Goal: Download file/media

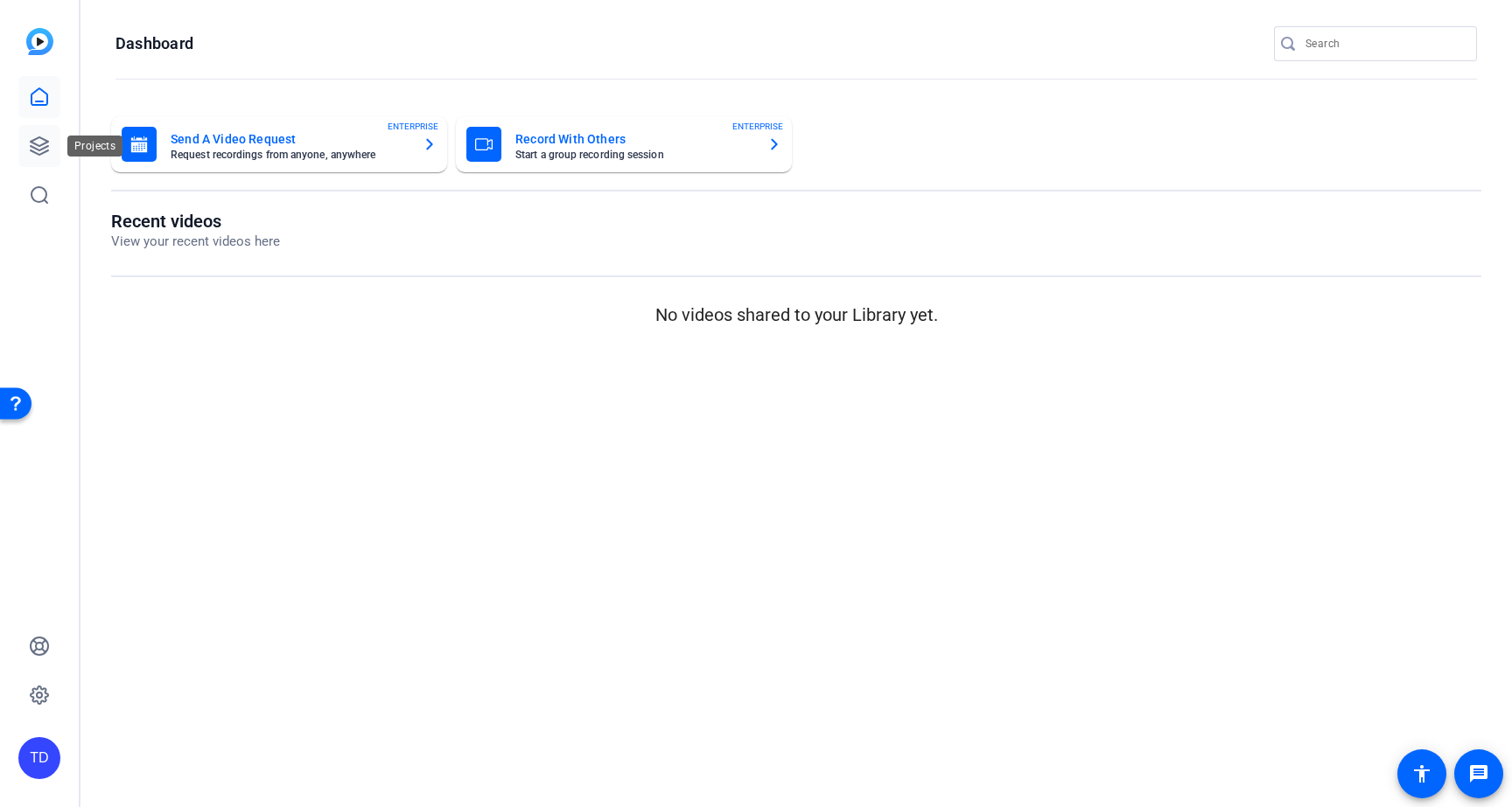
click at [47, 148] on icon at bounding box center [38, 145] width 21 height 21
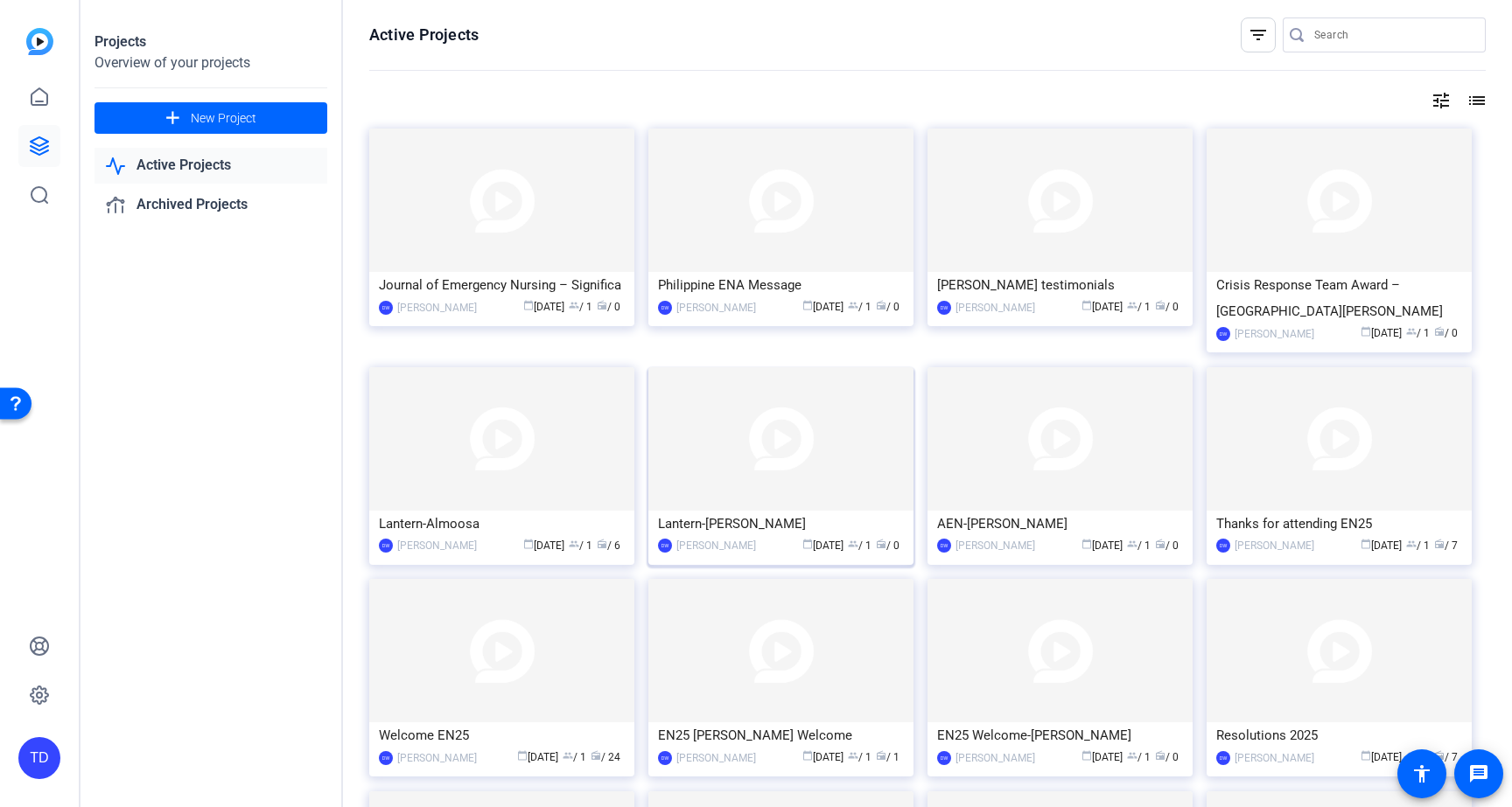
click at [800, 466] on img at bounding box center [781, 439] width 265 height 143
click at [556, 420] on img at bounding box center [502, 439] width 265 height 143
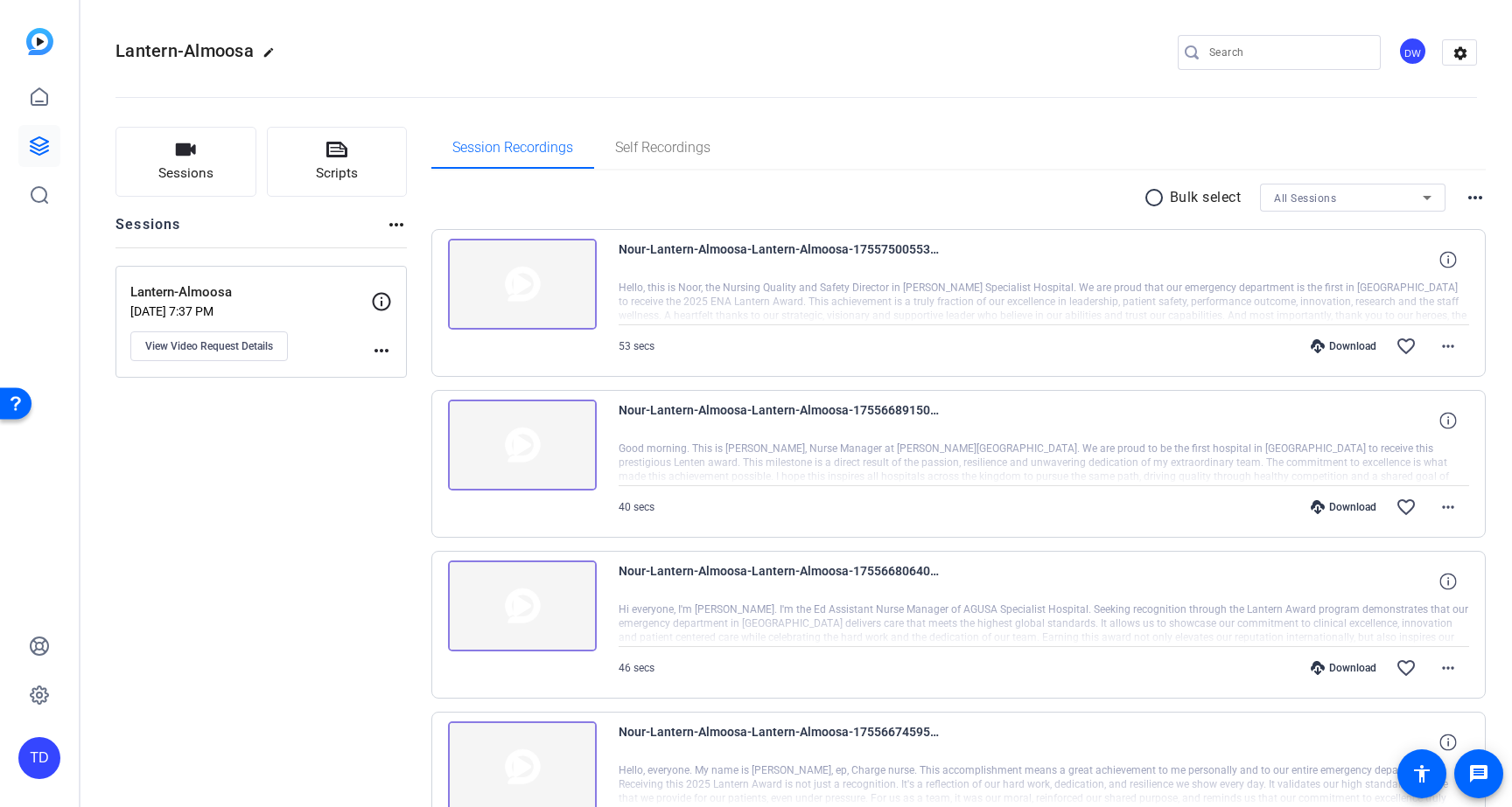
click at [1169, 196] on p "Bulk select" at bounding box center [1205, 197] width 72 height 21
click at [1151, 195] on mat-icon "radio_button_unchecked" at bounding box center [1156, 197] width 27 height 21
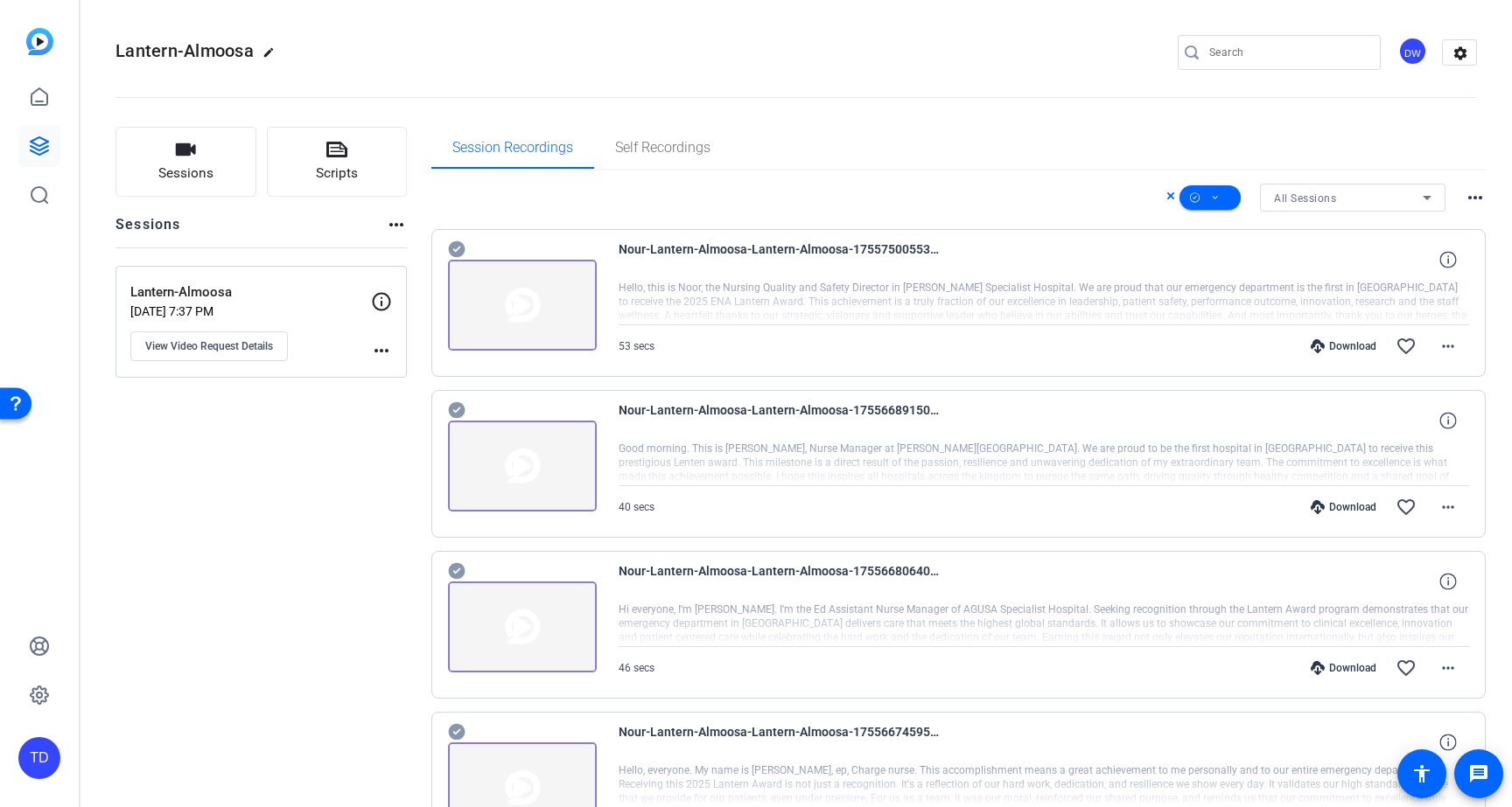
click at [455, 248] on icon at bounding box center [456, 249] width 17 height 17
click at [453, 407] on icon at bounding box center [456, 410] width 17 height 17
click at [453, 567] on icon at bounding box center [456, 571] width 17 height 17
click at [459, 728] on icon at bounding box center [456, 732] width 17 height 17
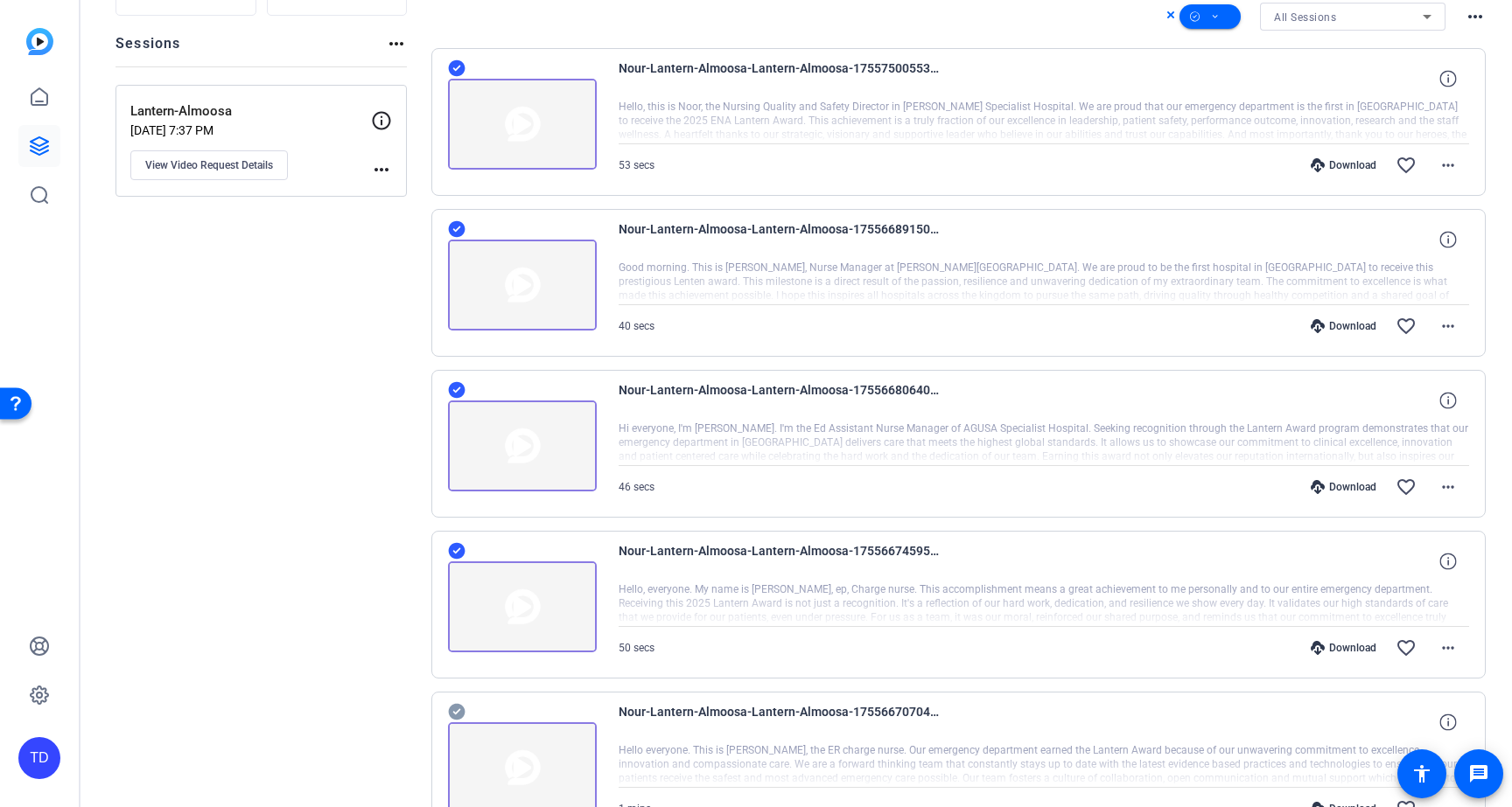
scroll to position [271, 0]
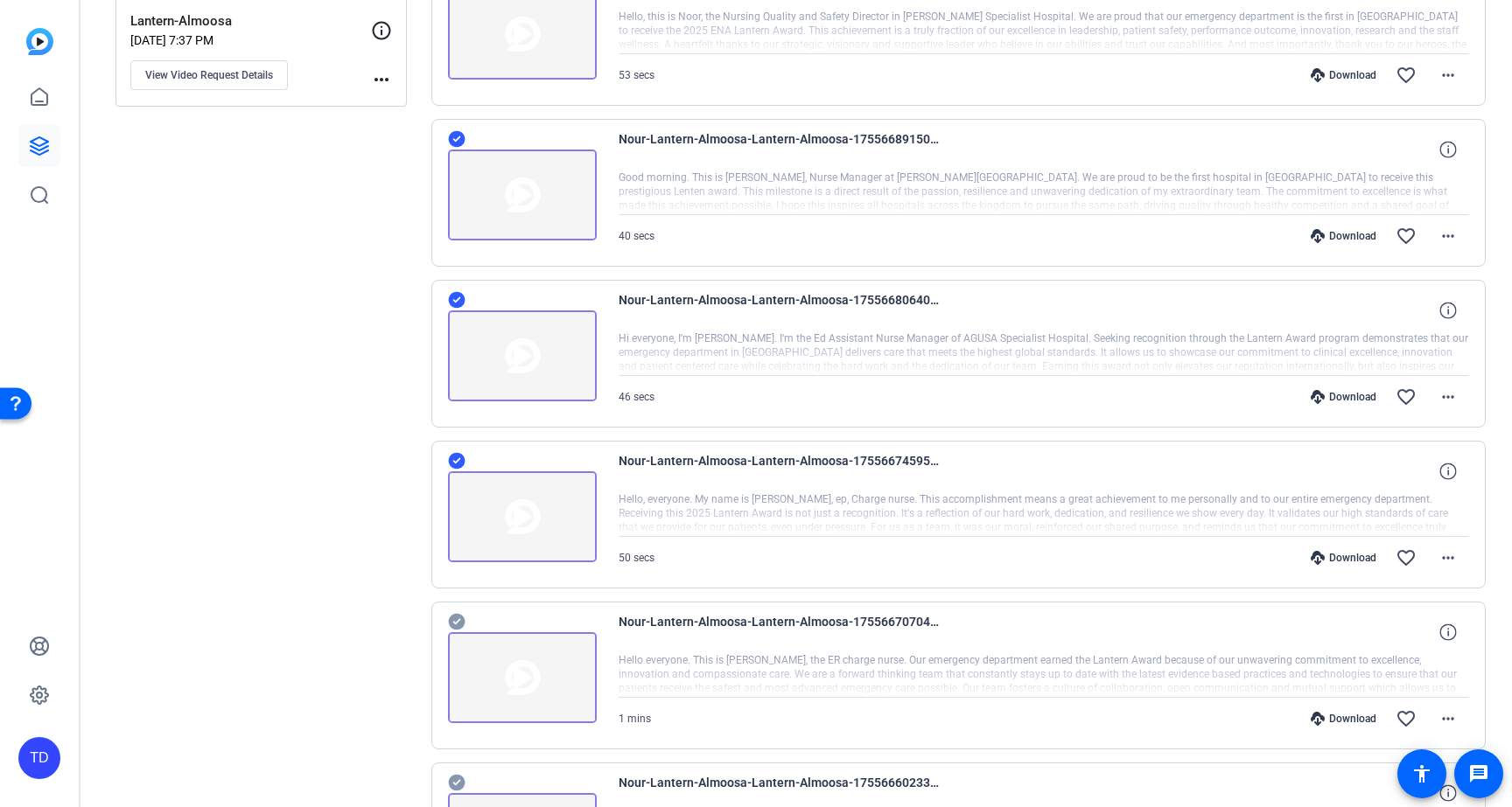
click at [454, 615] on icon at bounding box center [456, 621] width 17 height 17
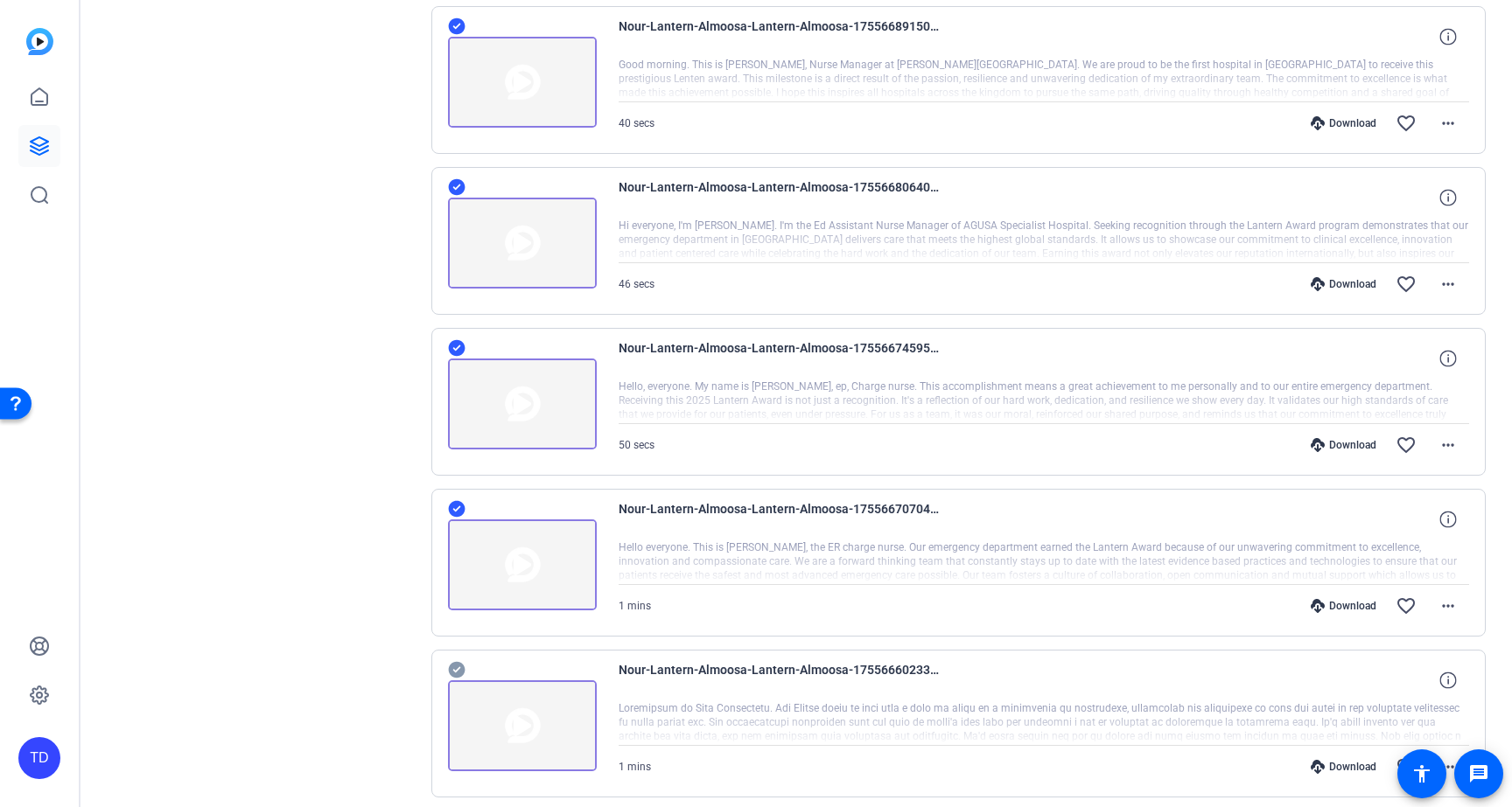
scroll to position [453, 0]
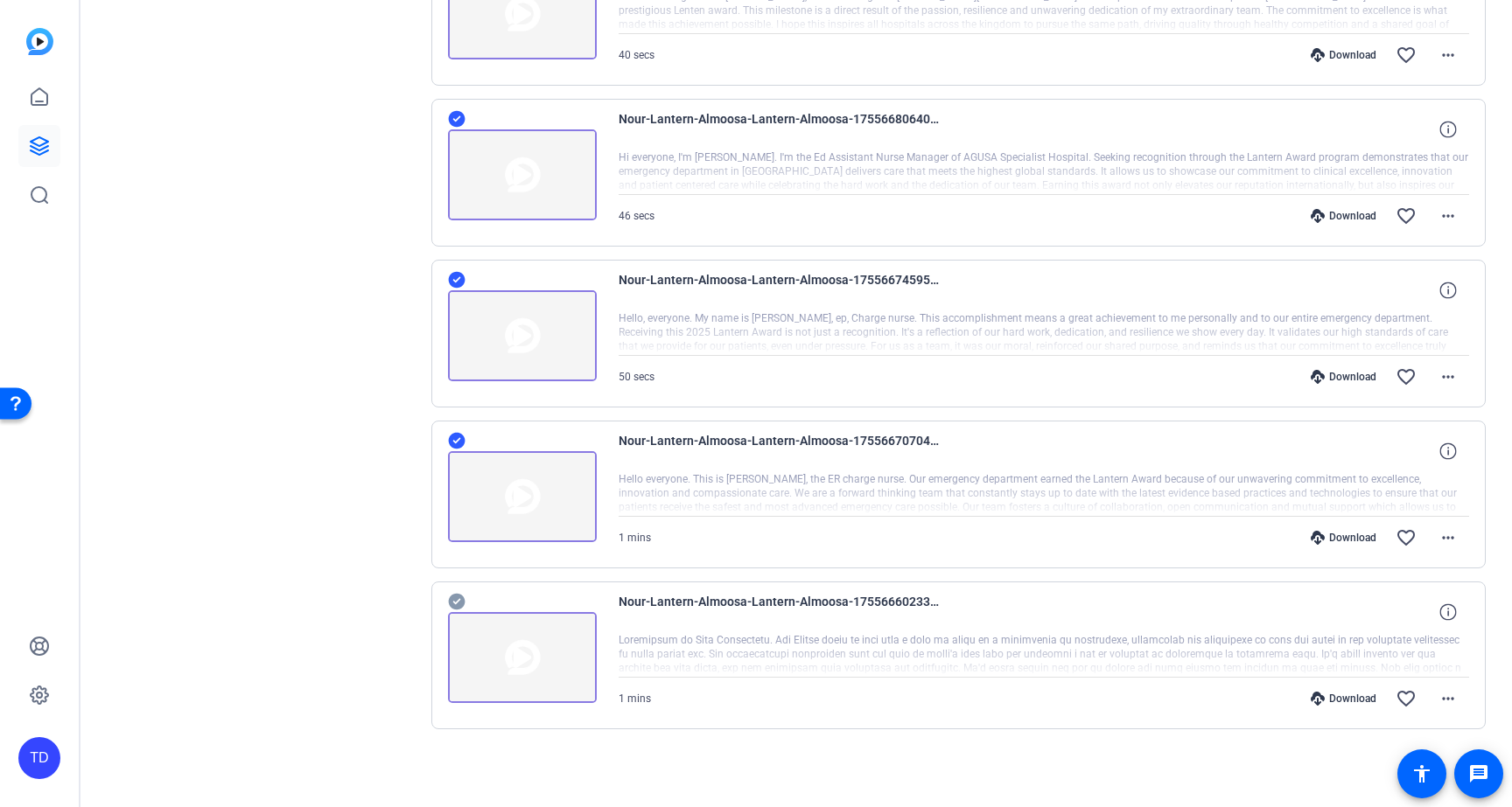
click at [457, 606] on icon at bounding box center [456, 602] width 17 height 17
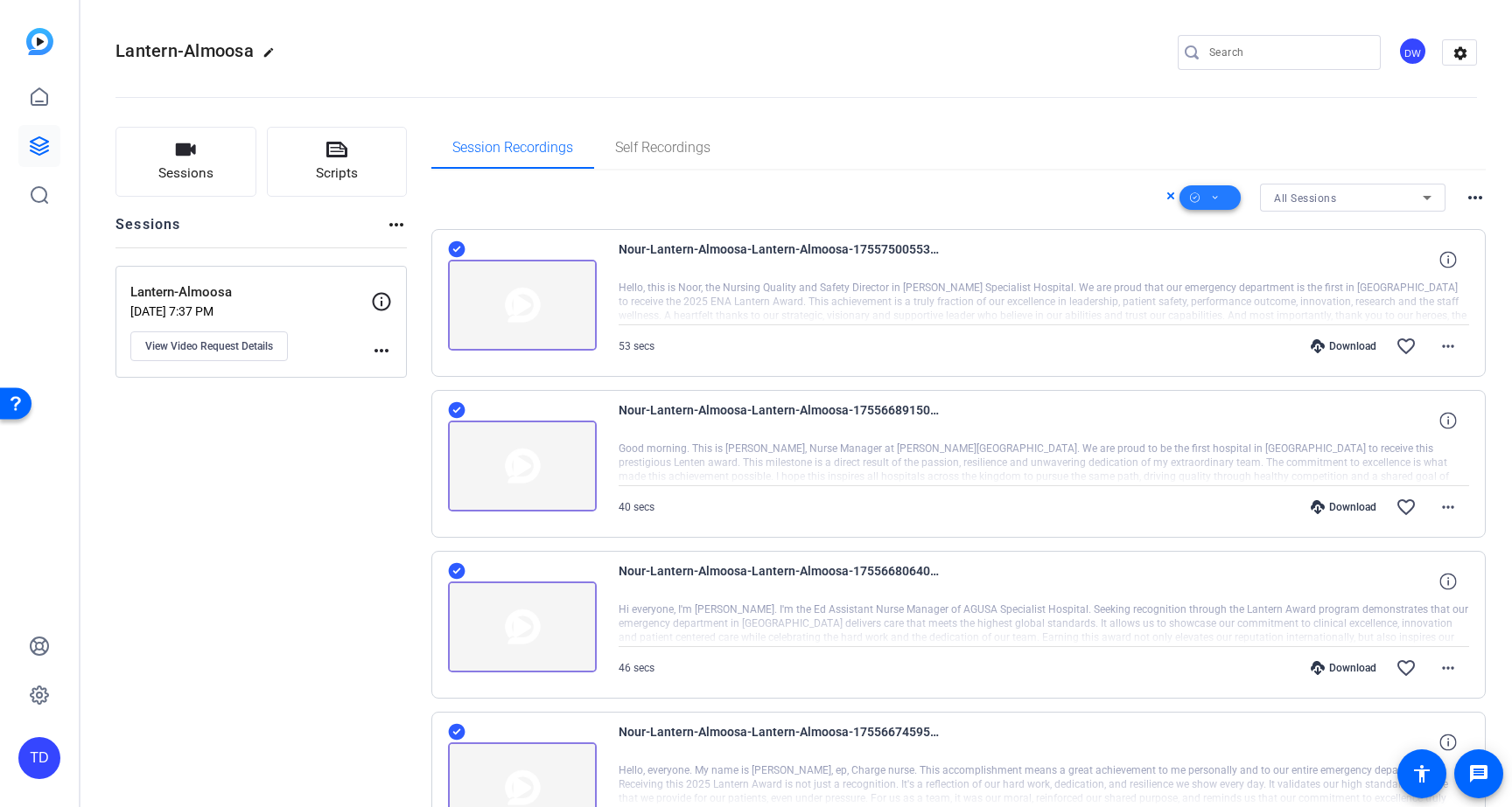
click at [1213, 192] on span at bounding box center [1210, 197] width 61 height 42
click at [1256, 300] on span "Download MP4" at bounding box center [1229, 291] width 92 height 21
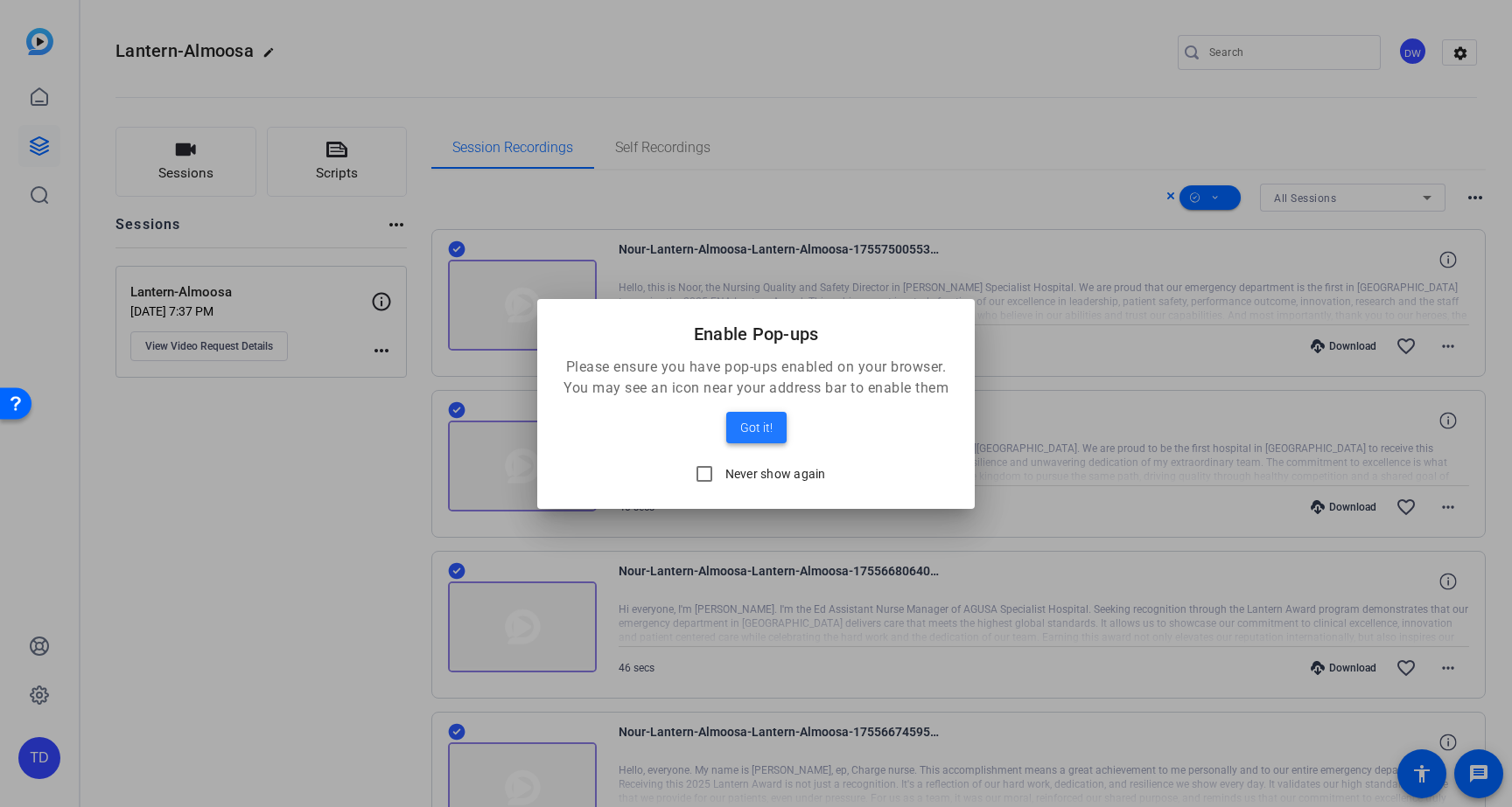
click at [765, 428] on span "Got it!" at bounding box center [756, 427] width 32 height 21
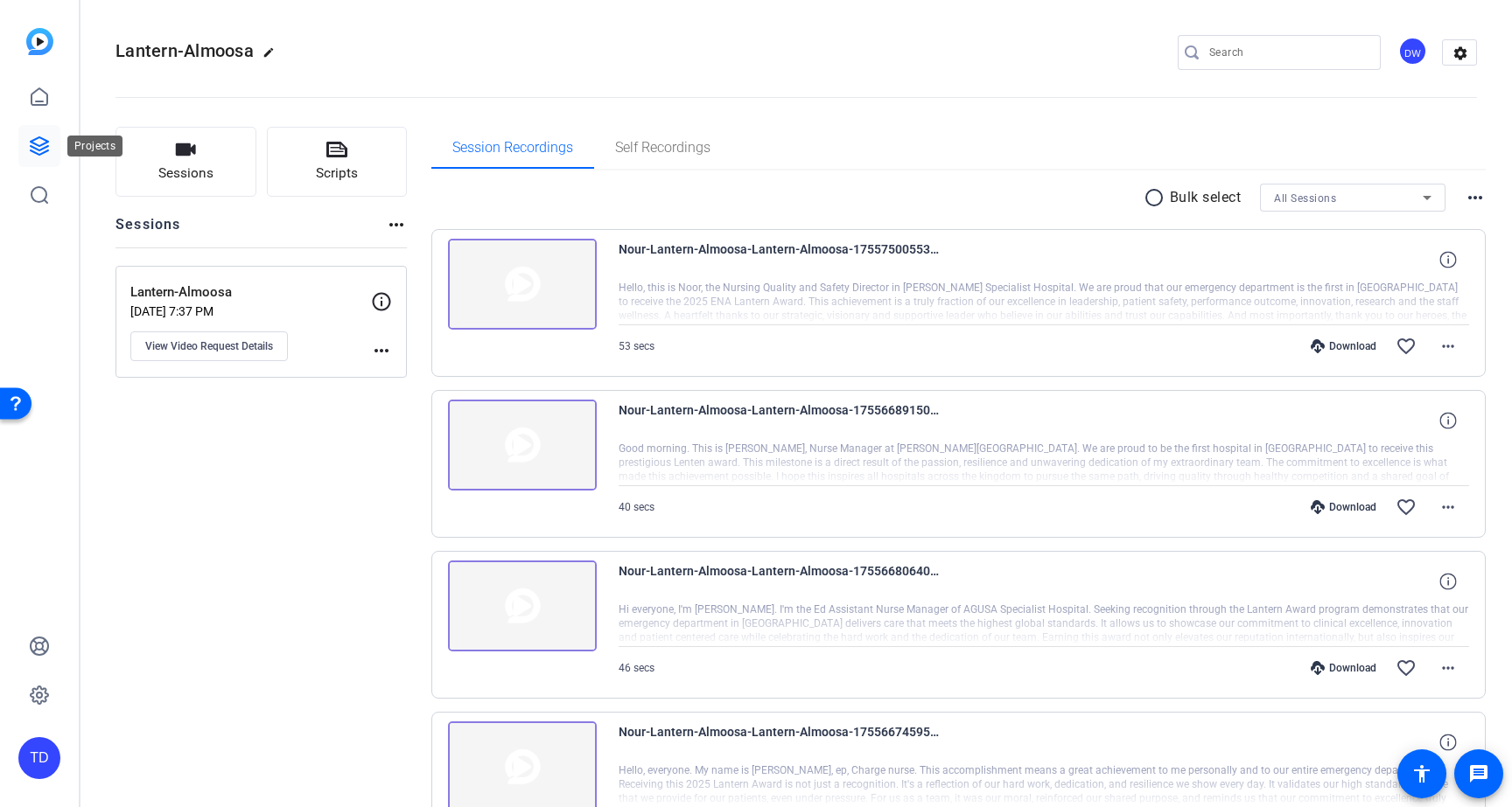
click at [41, 148] on icon at bounding box center [38, 145] width 21 height 21
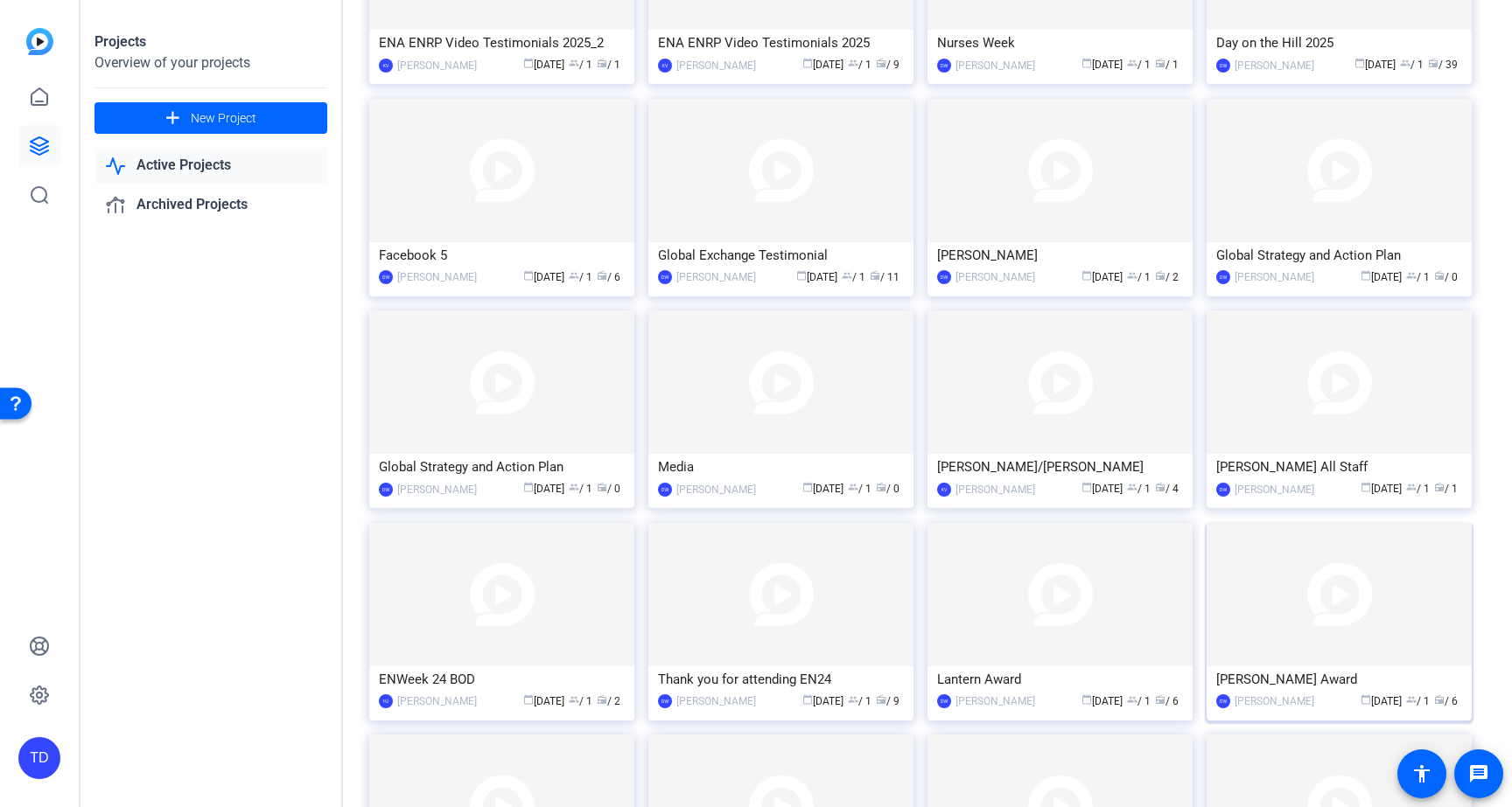
scroll to position [1809, 0]
